Goal: Task Accomplishment & Management: Manage account settings

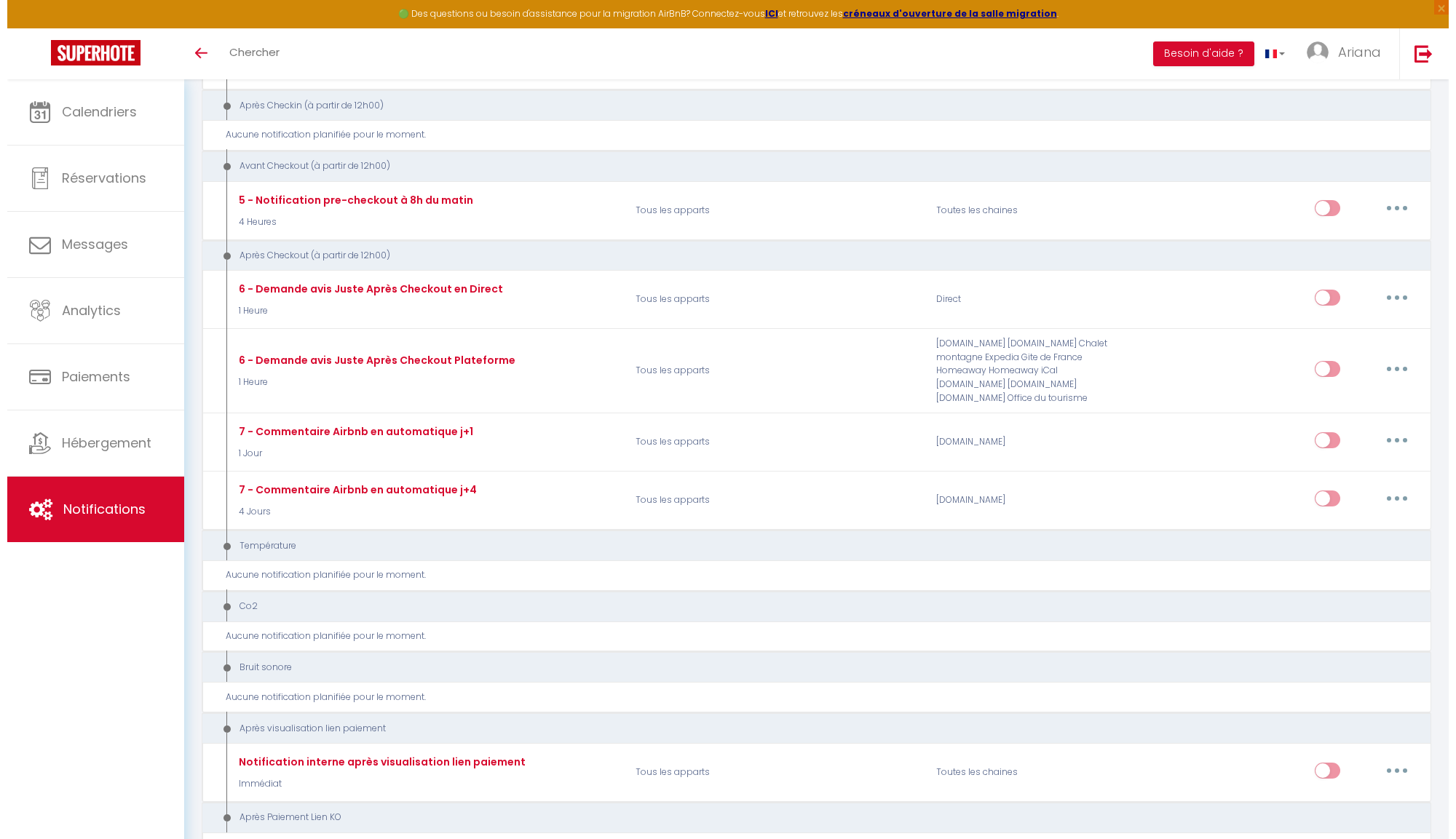
scroll to position [67, 0]
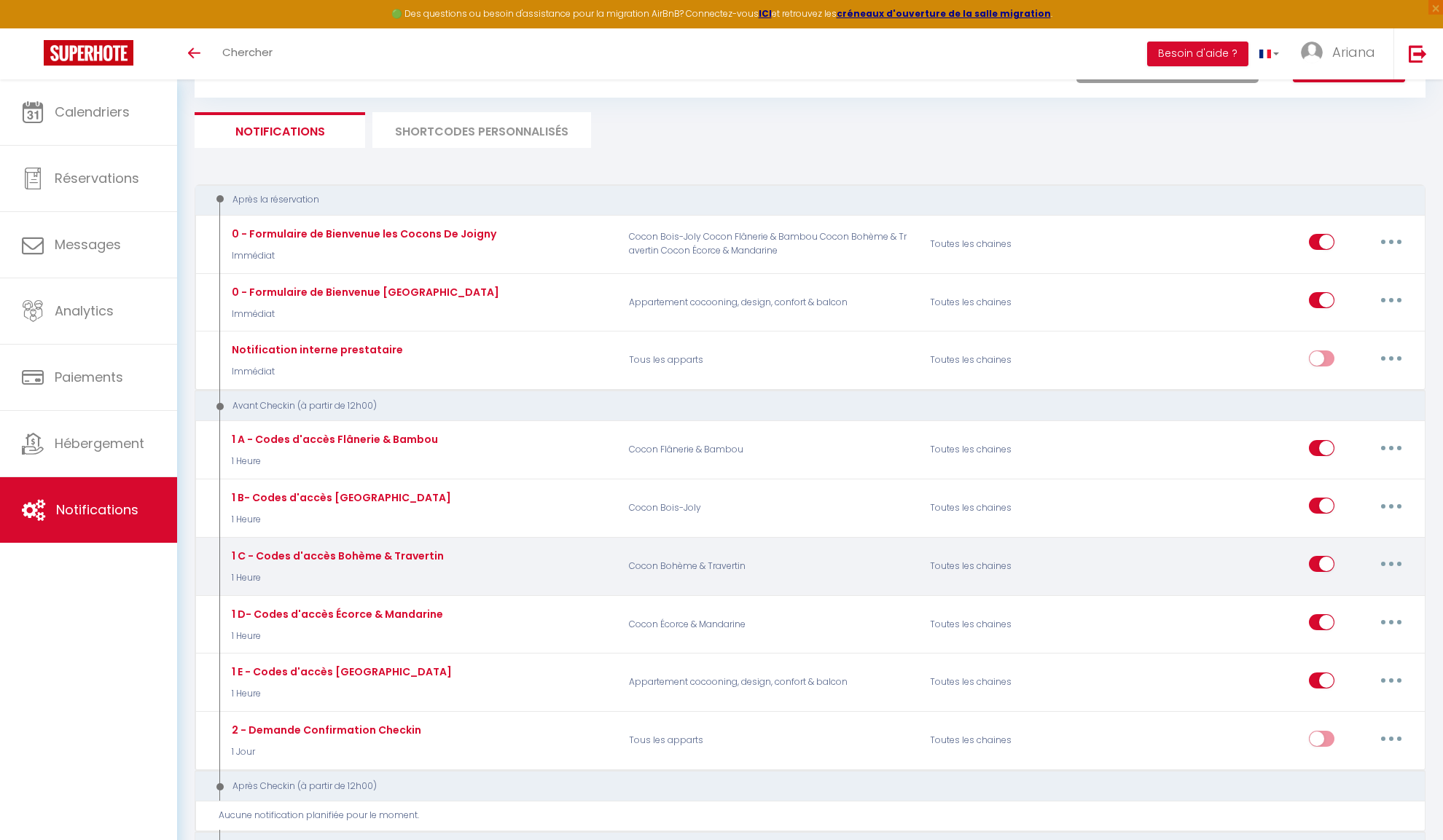
click at [1395, 561] on button "button" at bounding box center [1391, 563] width 41 height 23
click at [1319, 588] on link "Editer" at bounding box center [1353, 597] width 108 height 24
type input "1 C - Codes d'accès Bohème & Travertin"
select select "1 Heure"
select select
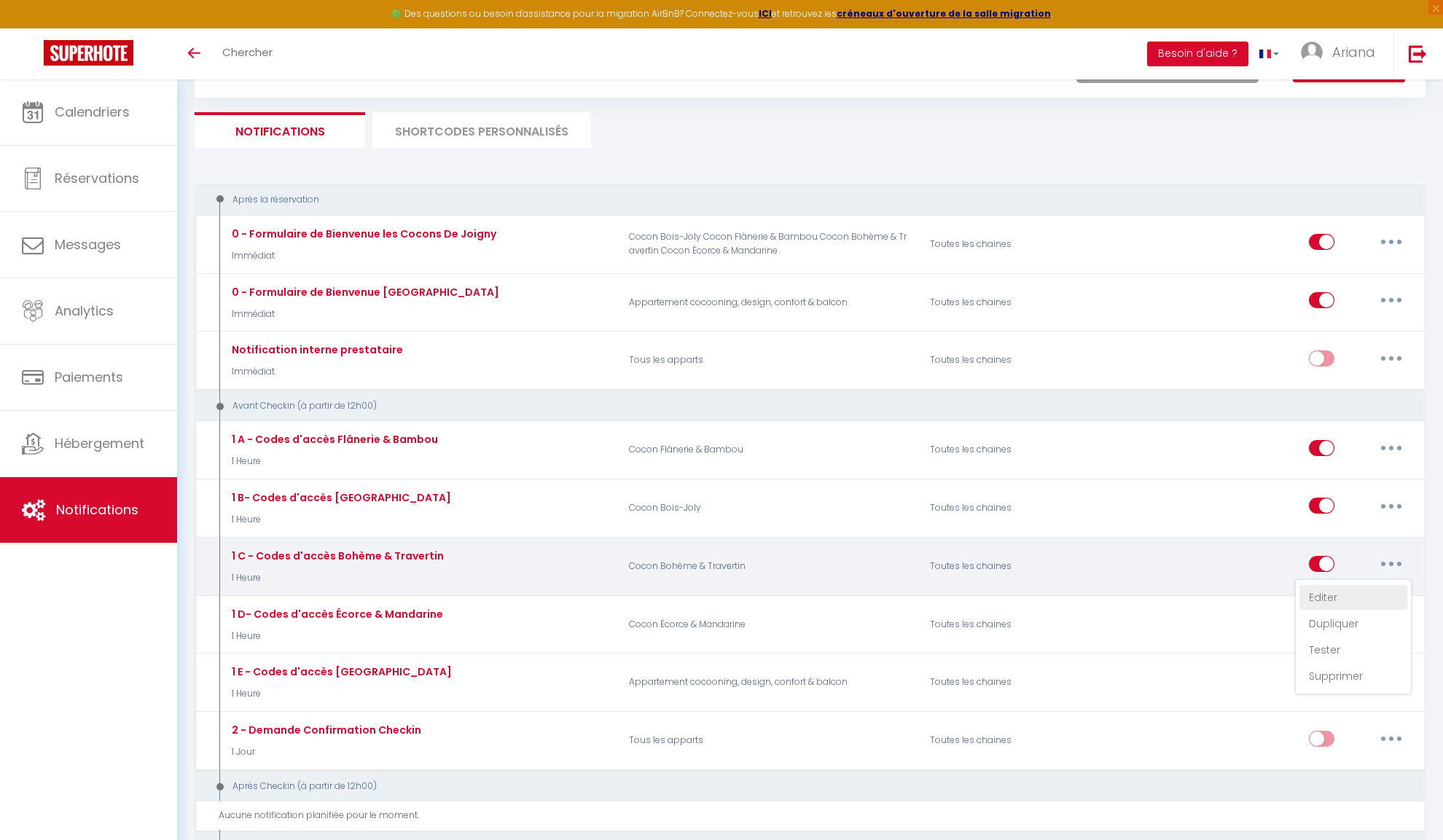
checkbox input "true"
checkbox input "false"
radio input "true"
type input "Notez bien vos accès [GUEST:NAME] !!"
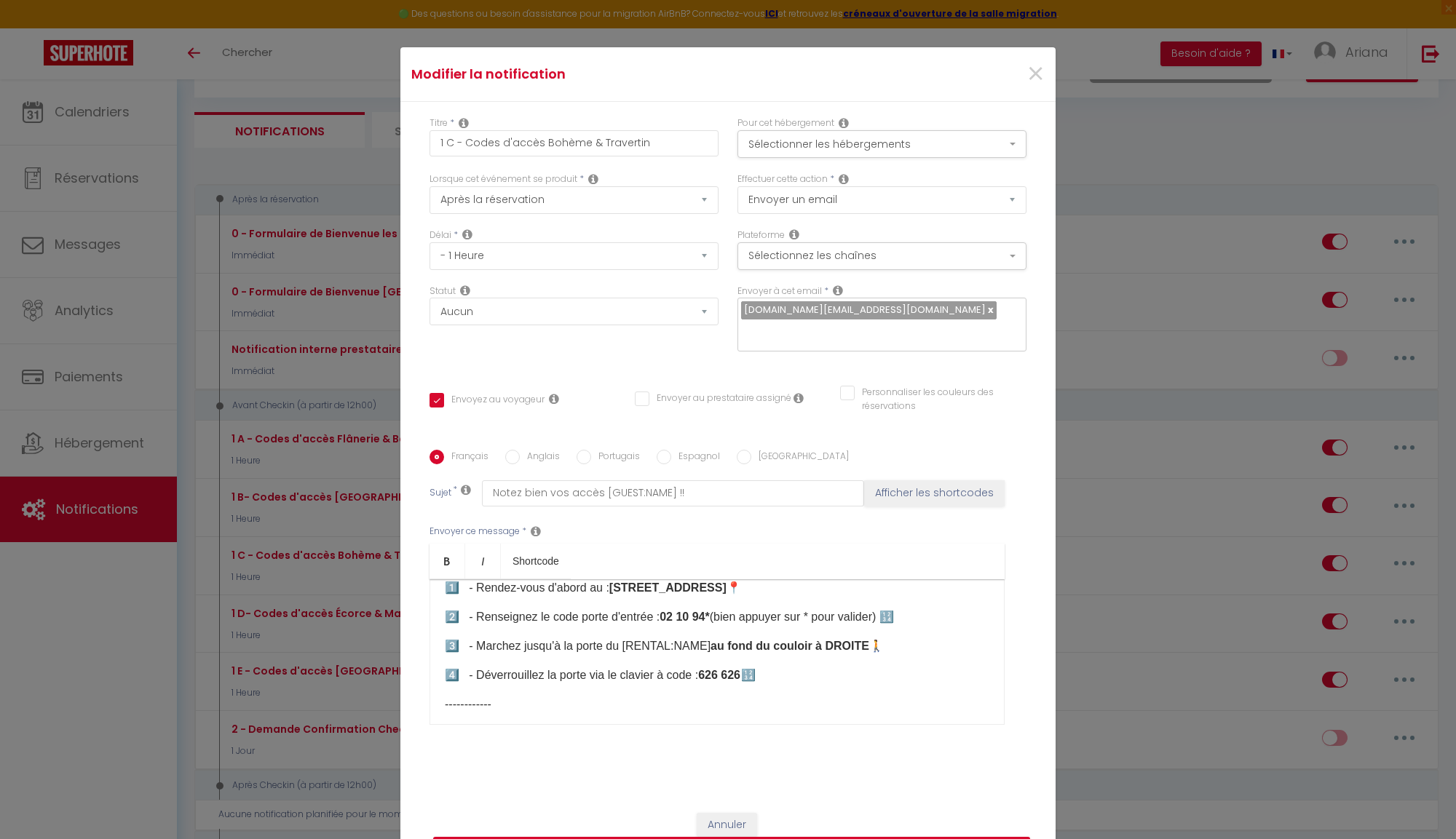
scroll to position [74, 0]
click at [727, 668] on strong "626 626" at bounding box center [719, 673] width 42 height 12
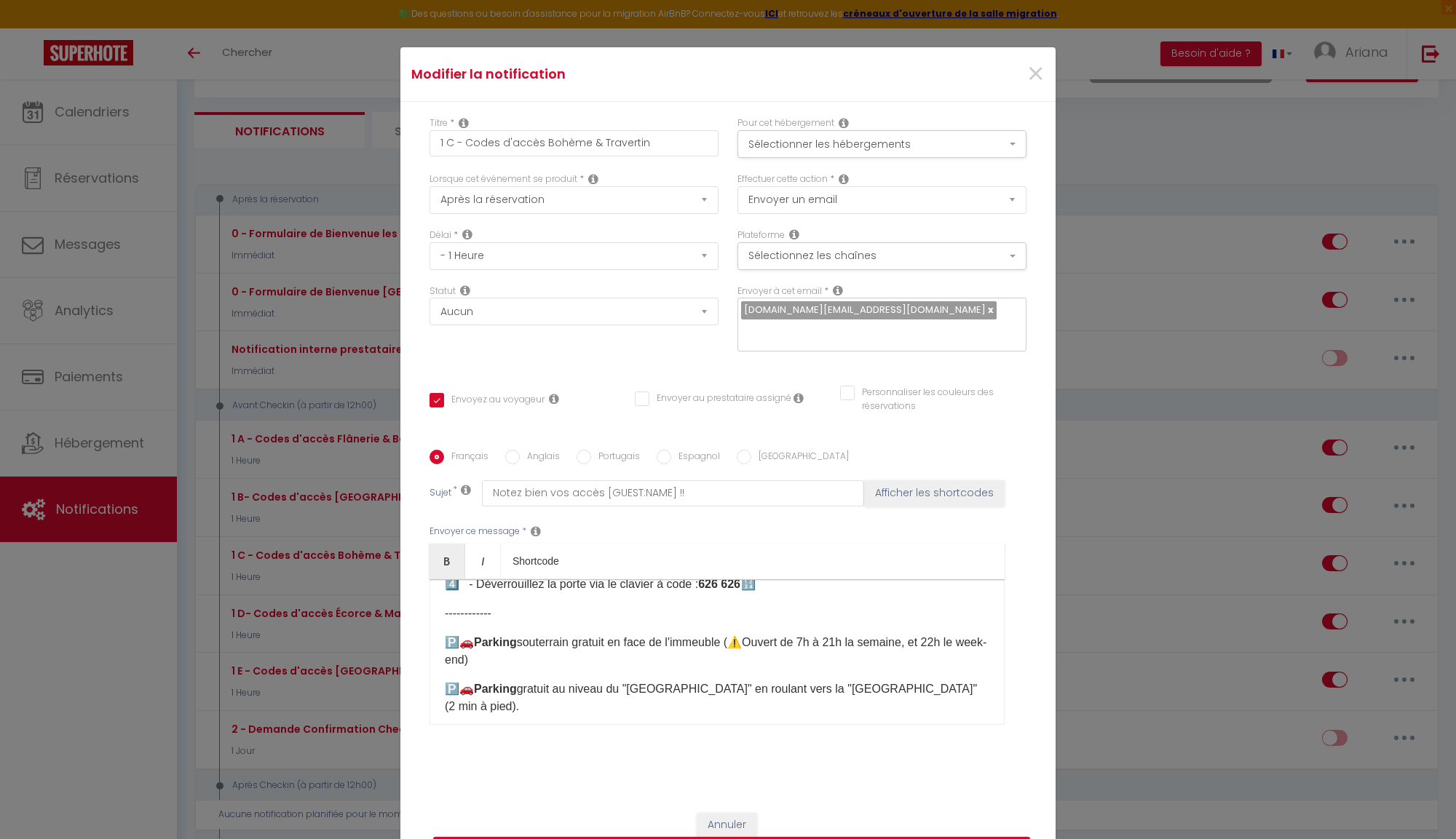
scroll to position [149, 0]
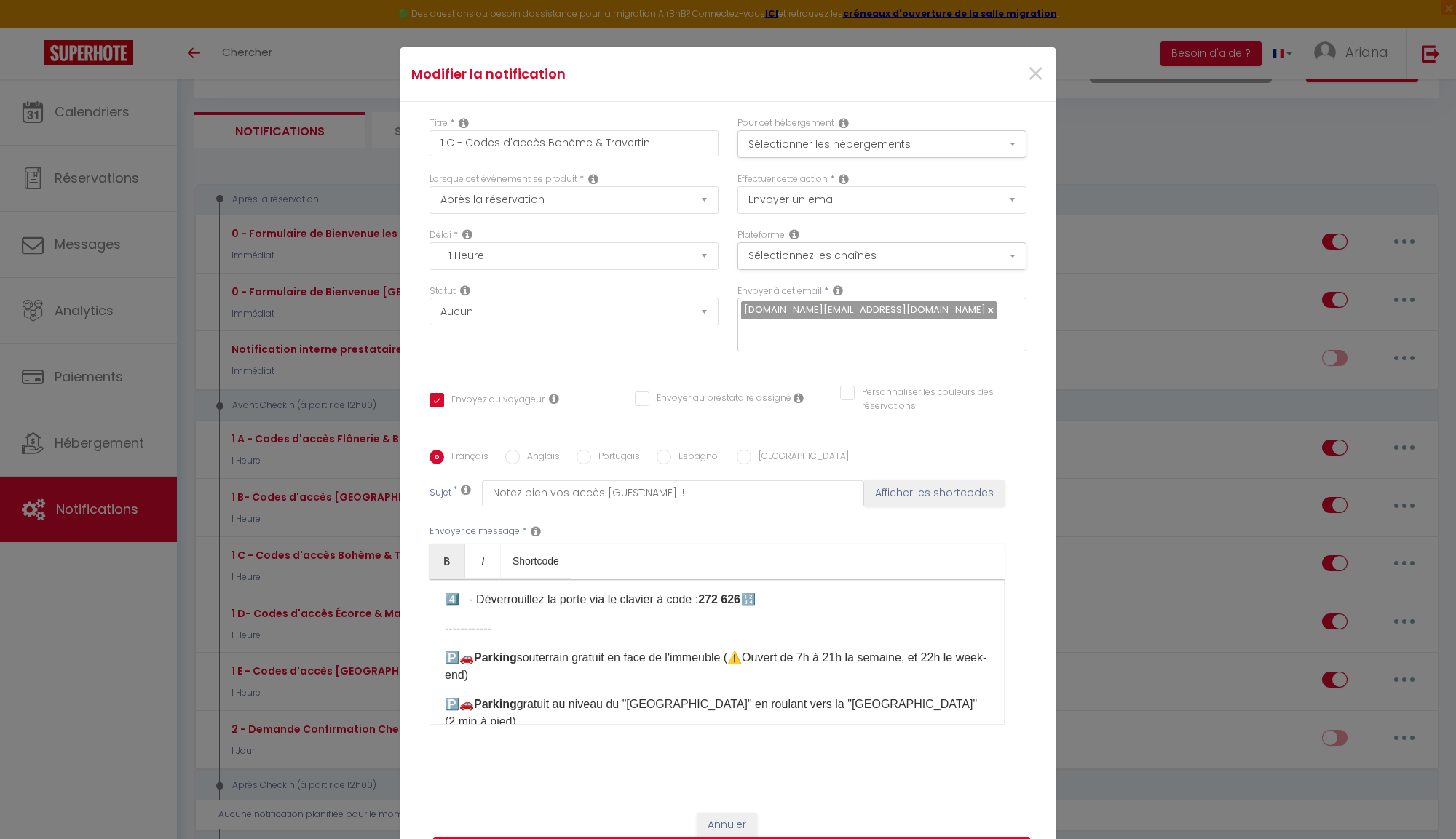
click at [748, 591] on p "4️⃣ - Déverrouillez la porte via le clavier à code : 272 626 ​ 🔢​" at bounding box center [717, 599] width 544 height 18
drag, startPoint x: 750, startPoint y: 586, endPoint x: 706, endPoint y: 588, distance: 44.0
click at [706, 593] on strong "272 414" at bounding box center [719, 598] width 42 height 12
copy strong "272 414"
click at [520, 449] on label "Anglais" at bounding box center [540, 457] width 40 height 16
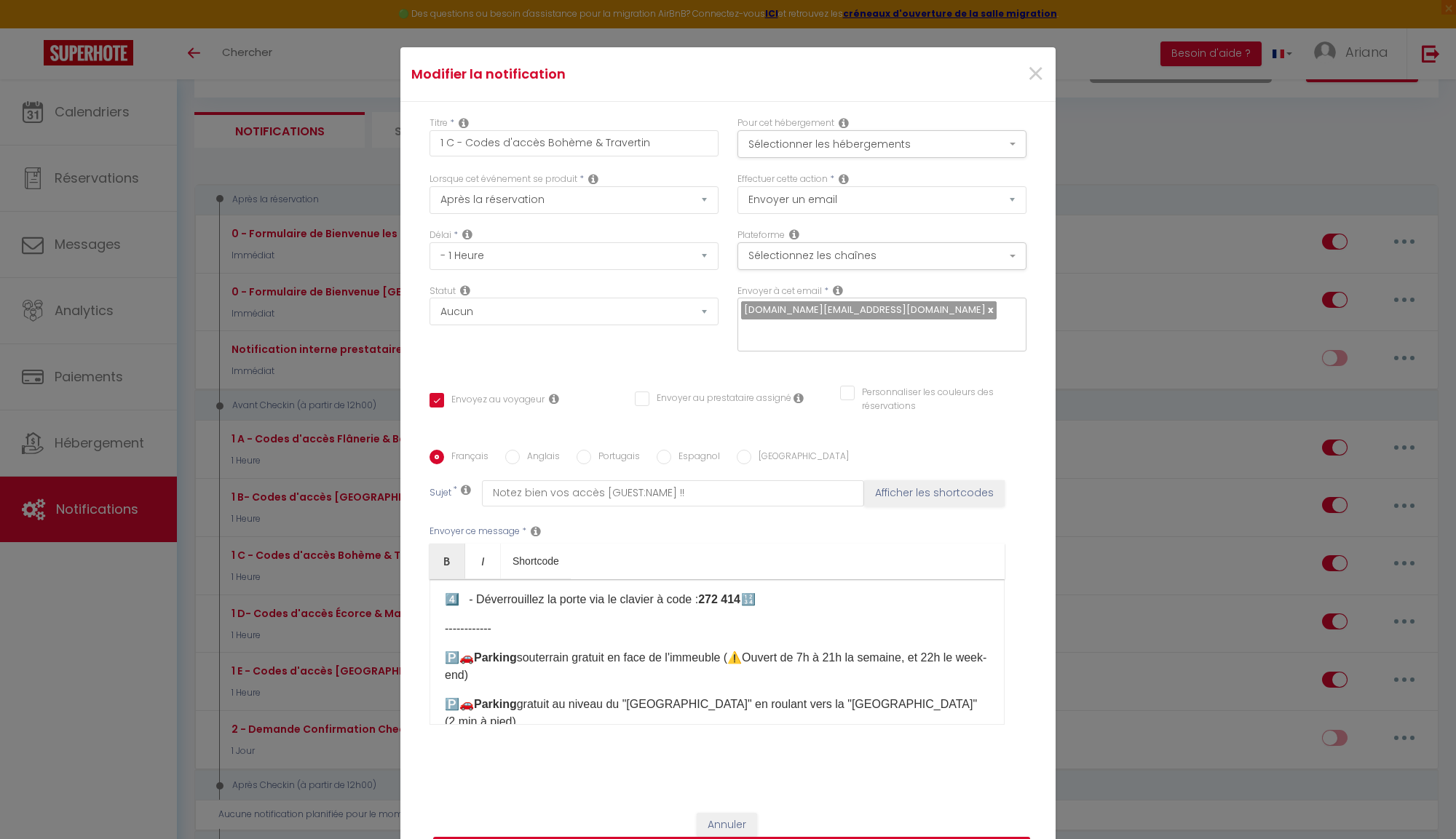
click at [518, 449] on input "Anglais" at bounding box center [513, 457] width 15 height 15
radio input "true"
checkbox input "true"
checkbox input "false"
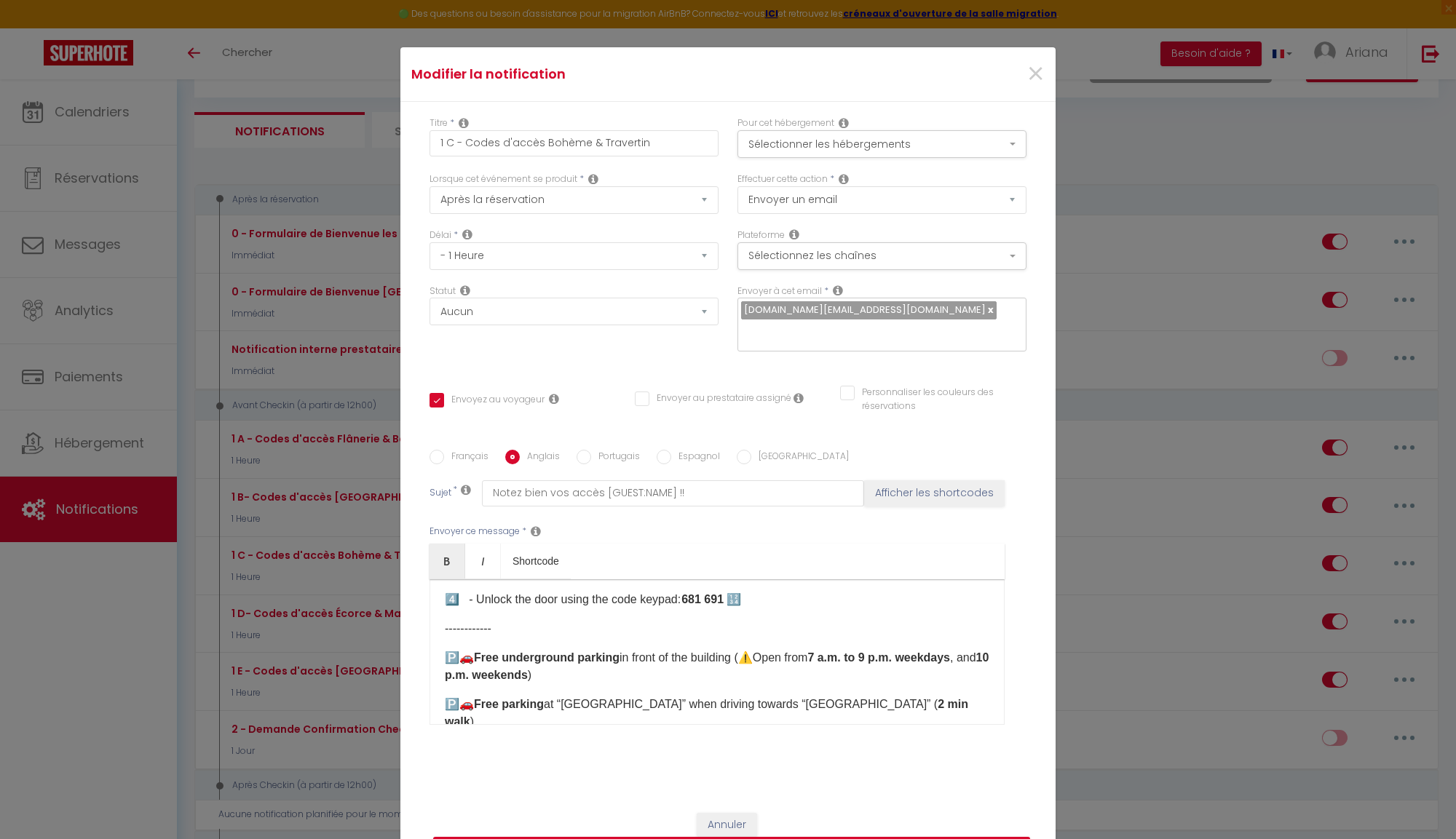
type input "Access Instructions for your reservation [GUEST:NAME]!"
drag, startPoint x: 729, startPoint y: 588, endPoint x: 686, endPoint y: 588, distance: 43.0
click at [686, 593] on b "681 691​​​​​​ ​" at bounding box center [704, 598] width 45 height 12
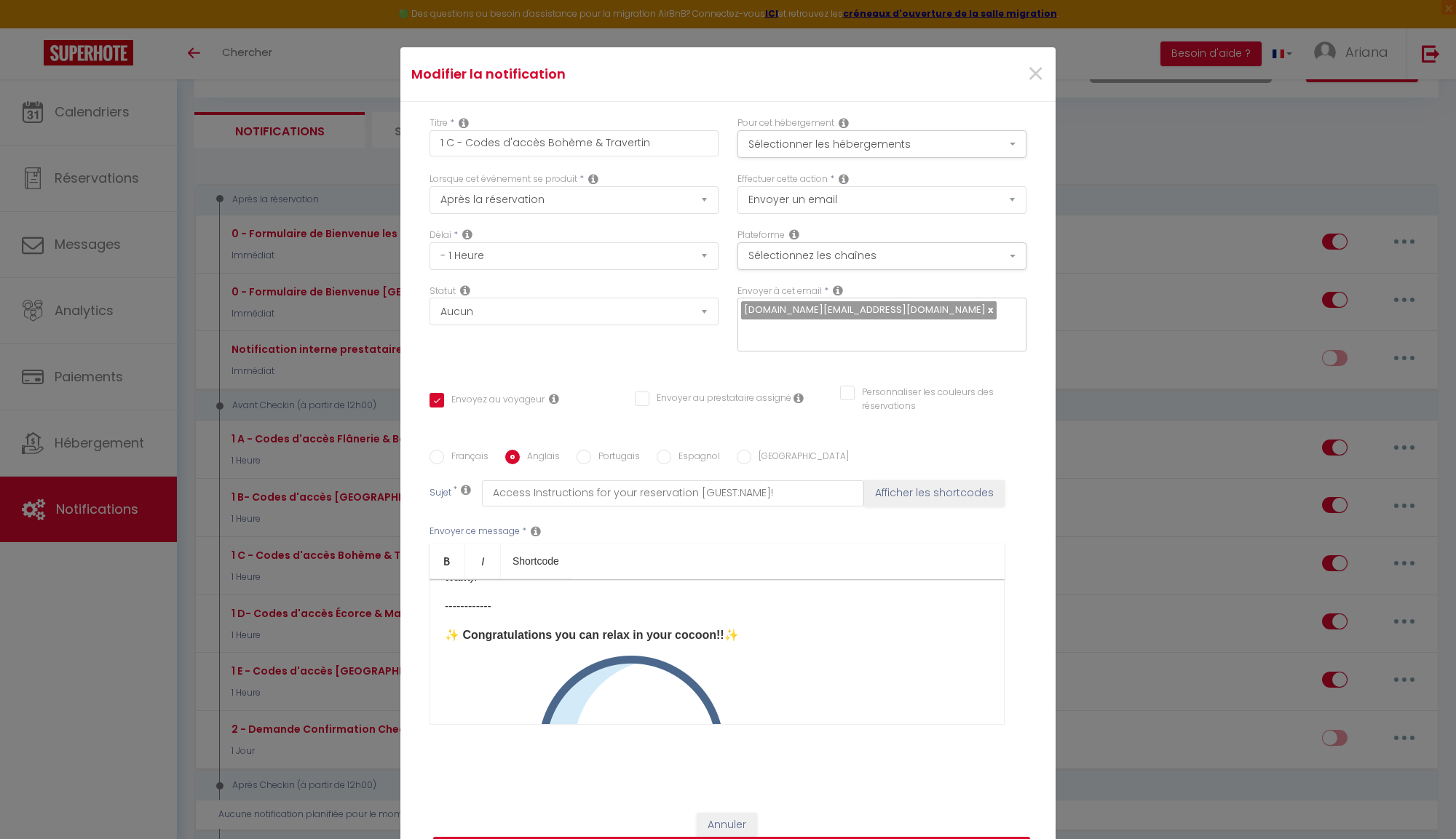
scroll to position [295, 0]
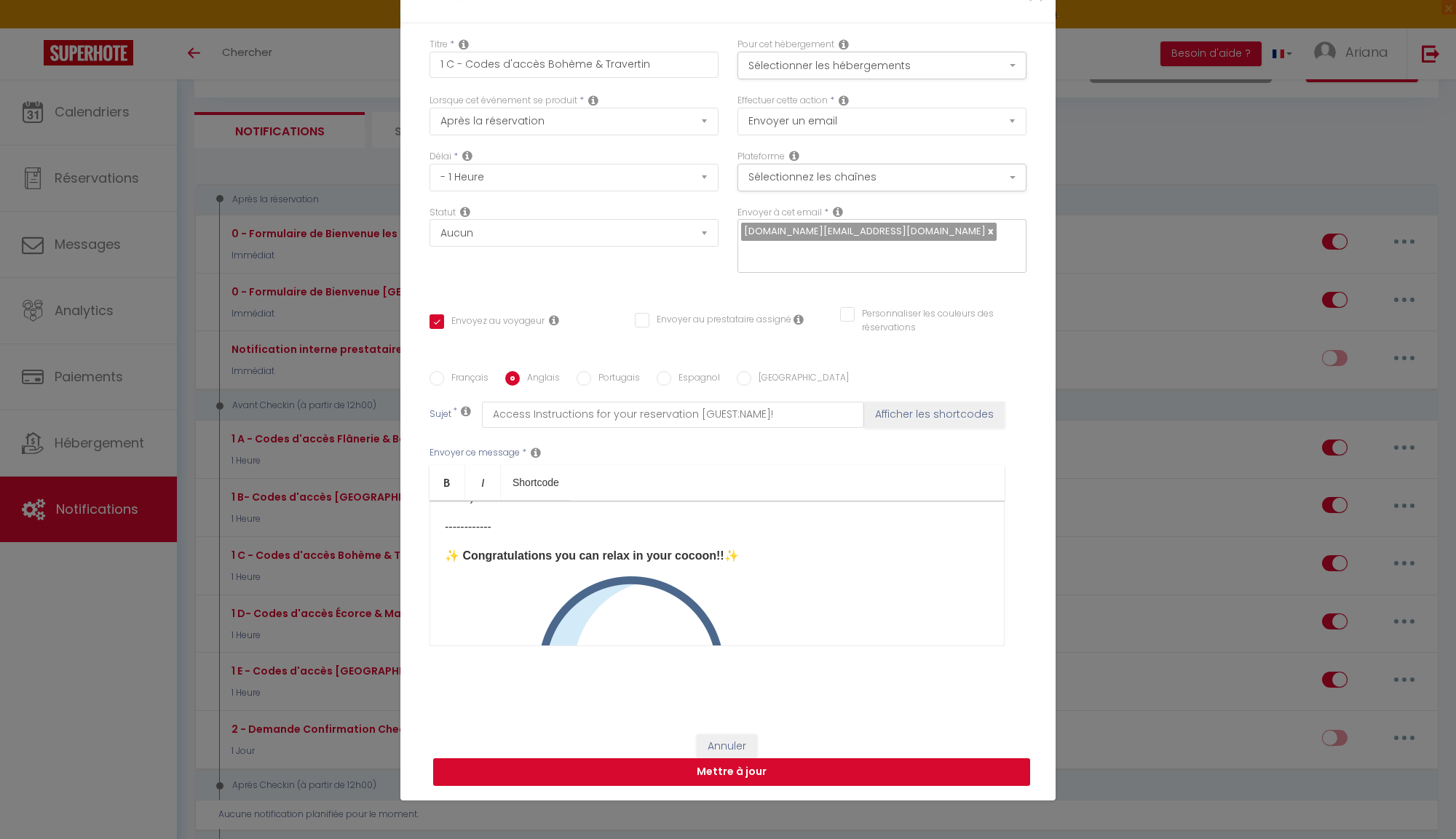
click at [631, 758] on button "Mettre à jour" at bounding box center [731, 773] width 597 height 28
checkbox input "true"
checkbox input "false"
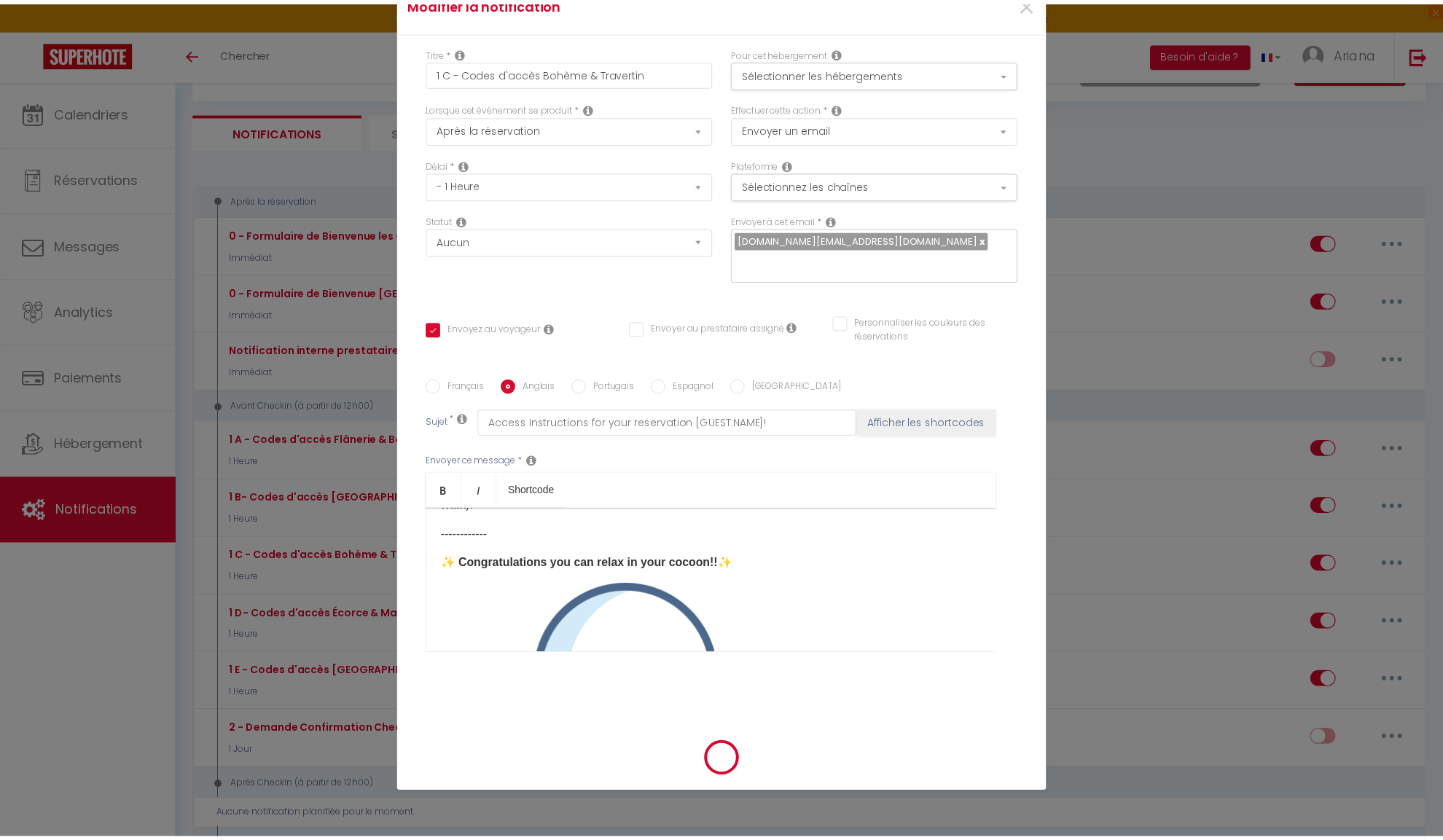
scroll to position [86, 0]
